Goal: Answer question/provide support

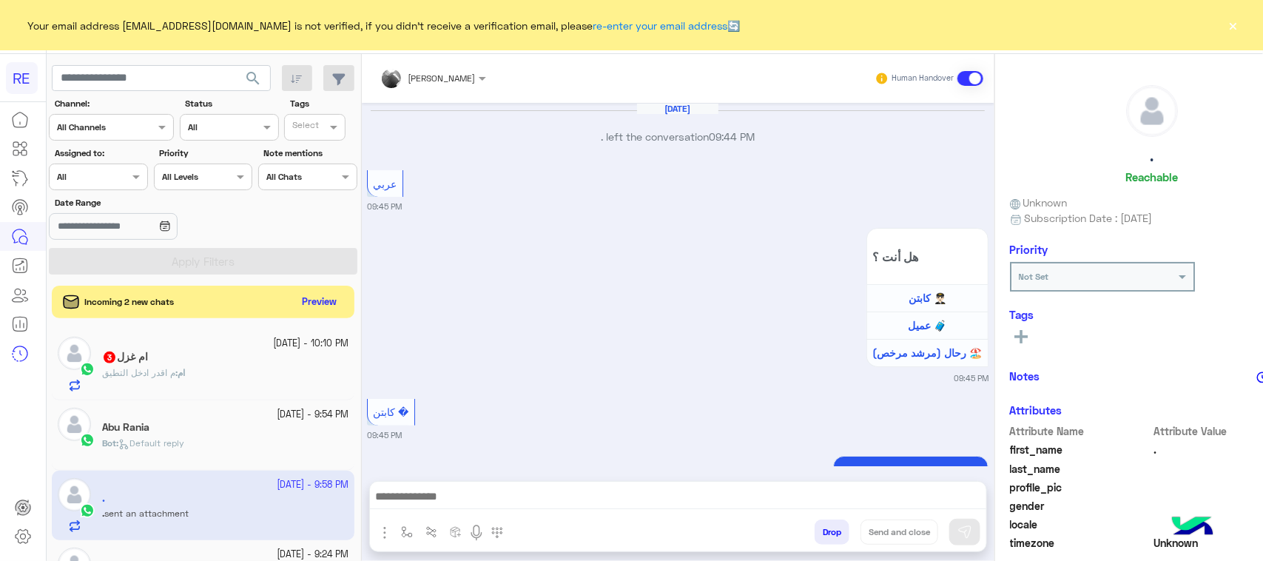
scroll to position [235, 0]
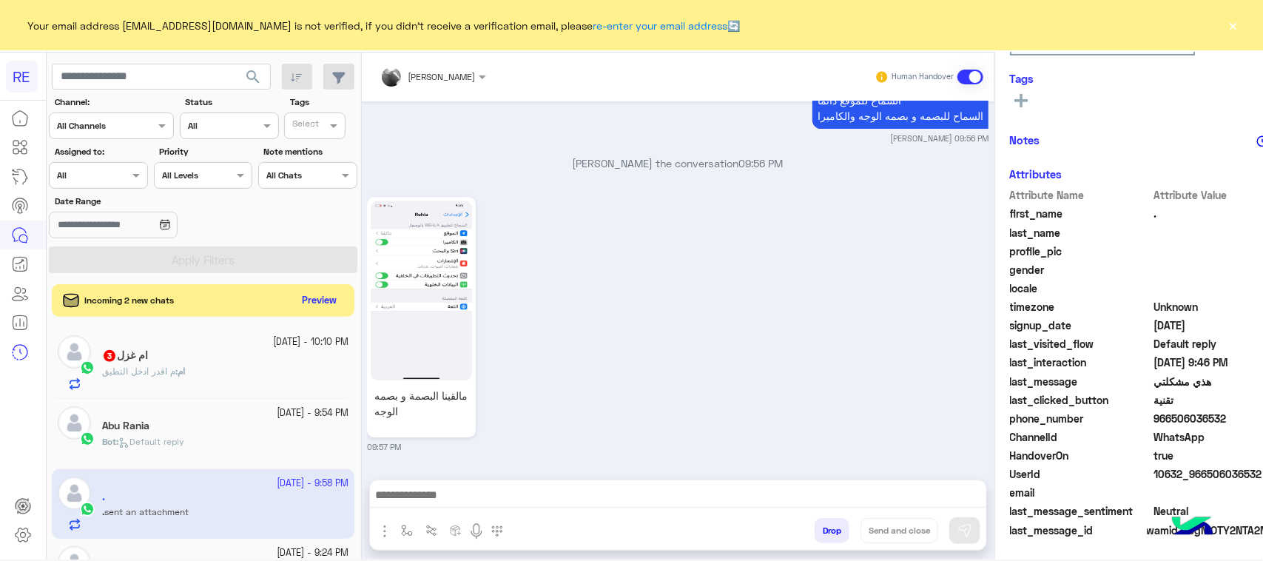
click at [751, 519] on div "Drop Send and close" at bounding box center [750, 533] width 472 height 33
click at [212, 388] on div "ام : م اقدر ادخل التطيق" at bounding box center [225, 378] width 246 height 26
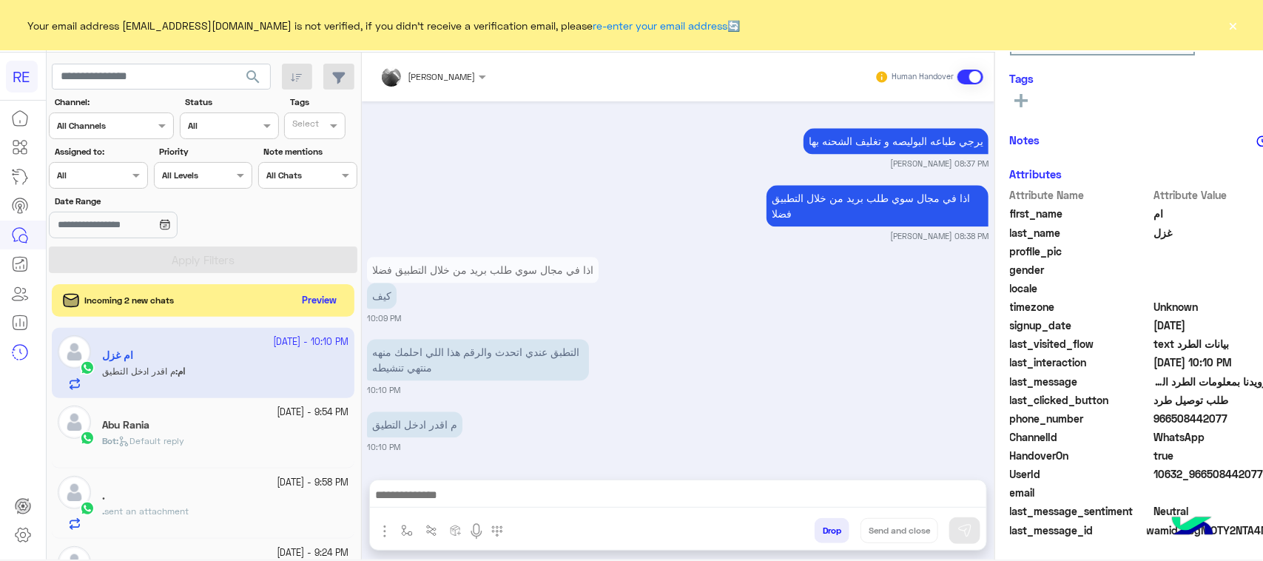
scroll to position [1637, 0]
click at [337, 290] on button "Preview" at bounding box center [320, 300] width 46 height 20
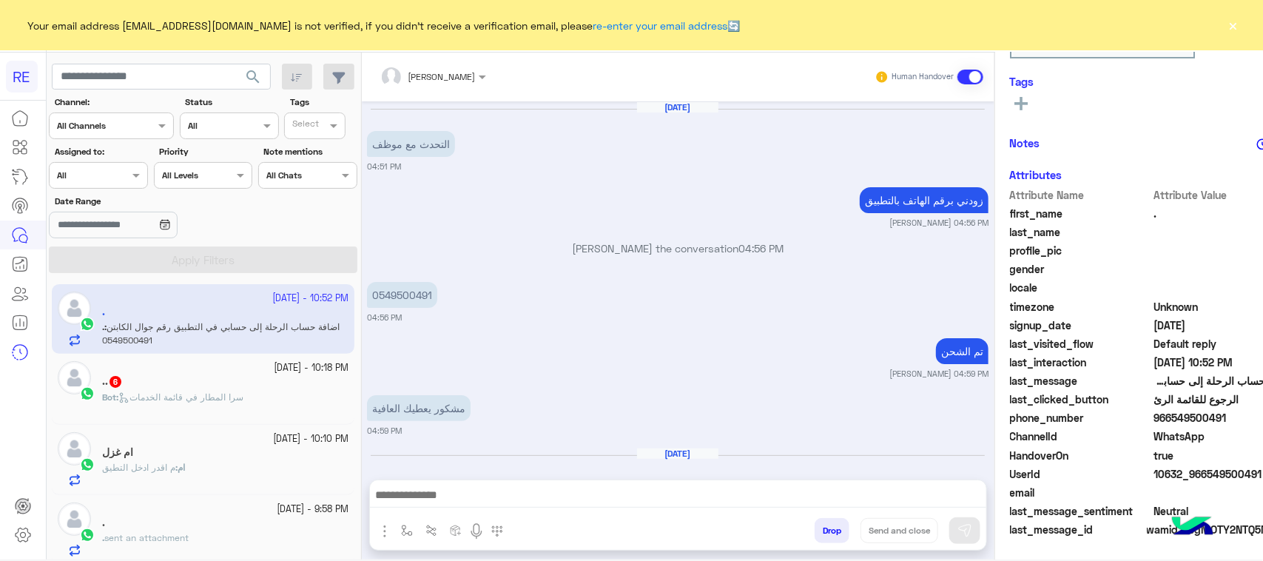
scroll to position [1722, 0]
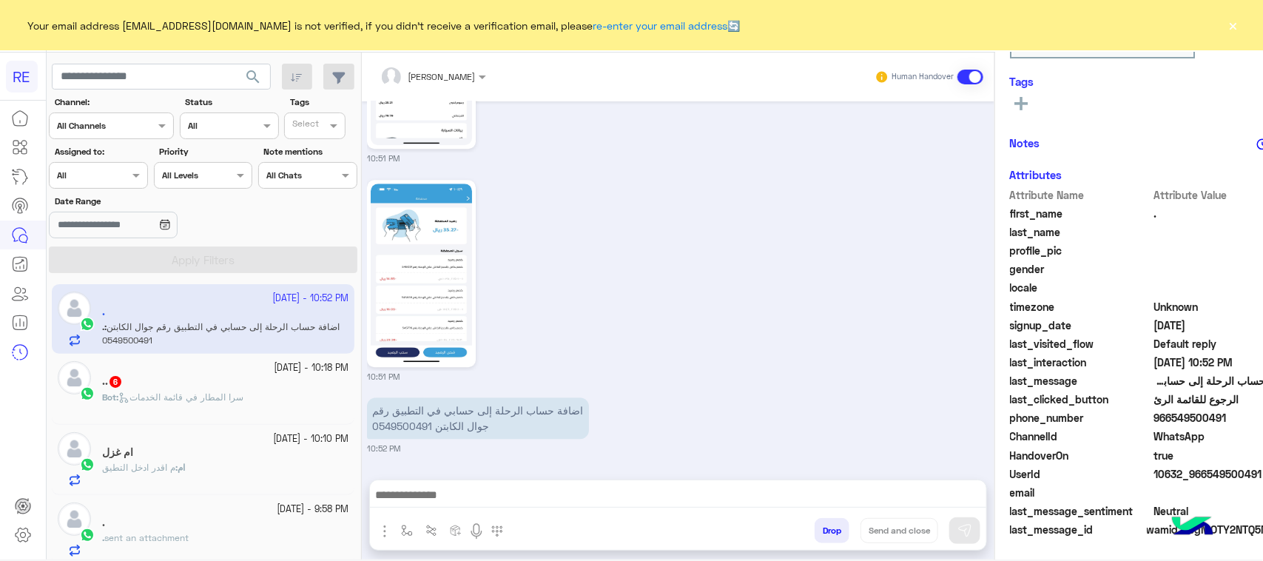
click at [270, 386] on div ".. 6" at bounding box center [225, 383] width 246 height 16
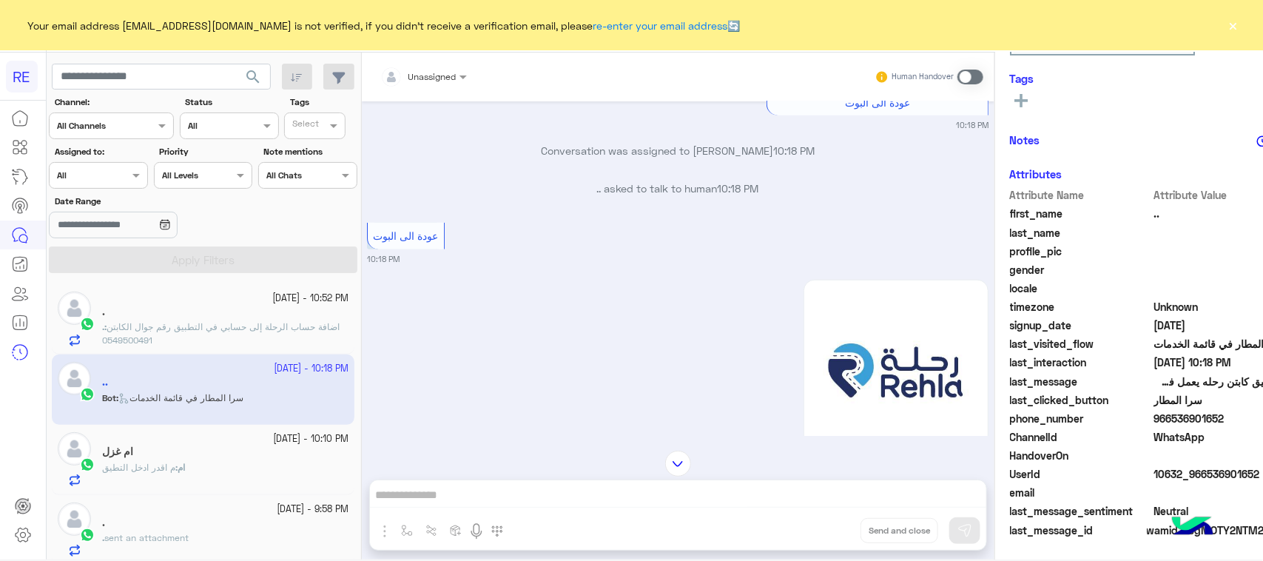
scroll to position [3196, 0]
